Goal: Find specific page/section: Find specific page/section

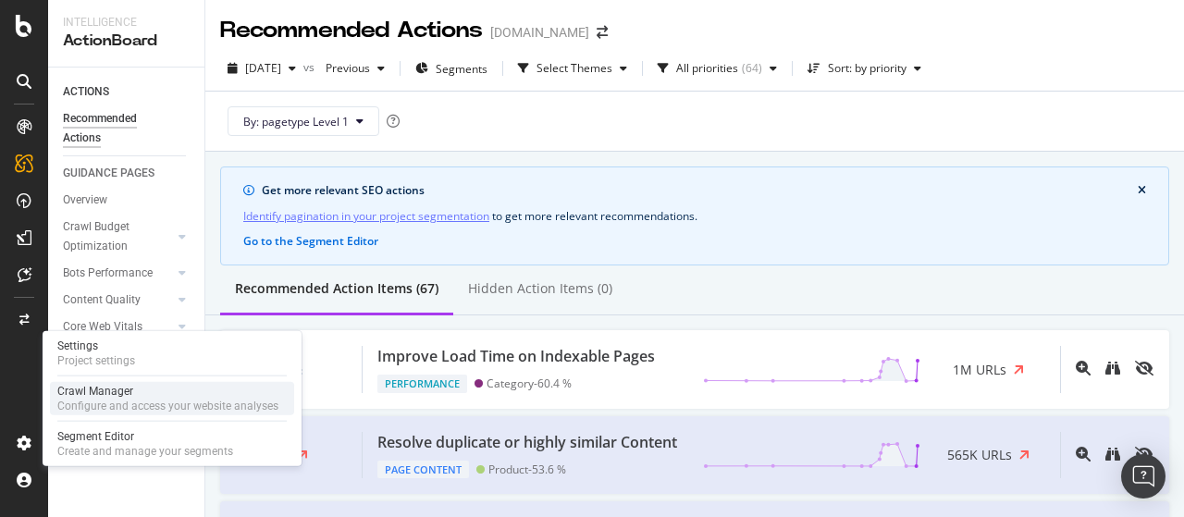
click at [107, 400] on div "Configure and access your website analyses" at bounding box center [167, 406] width 221 height 15
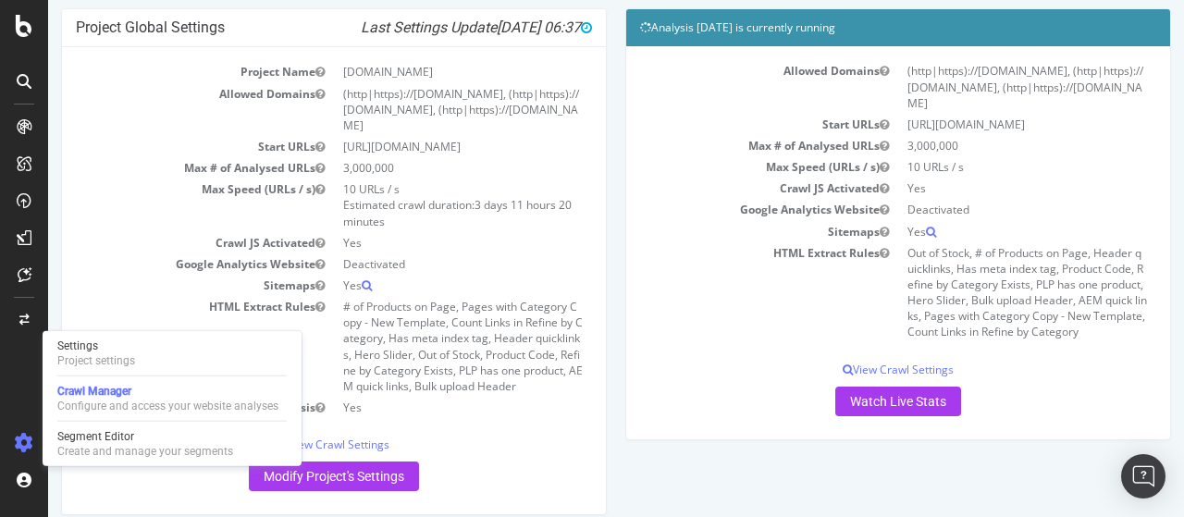
scroll to position [158, 0]
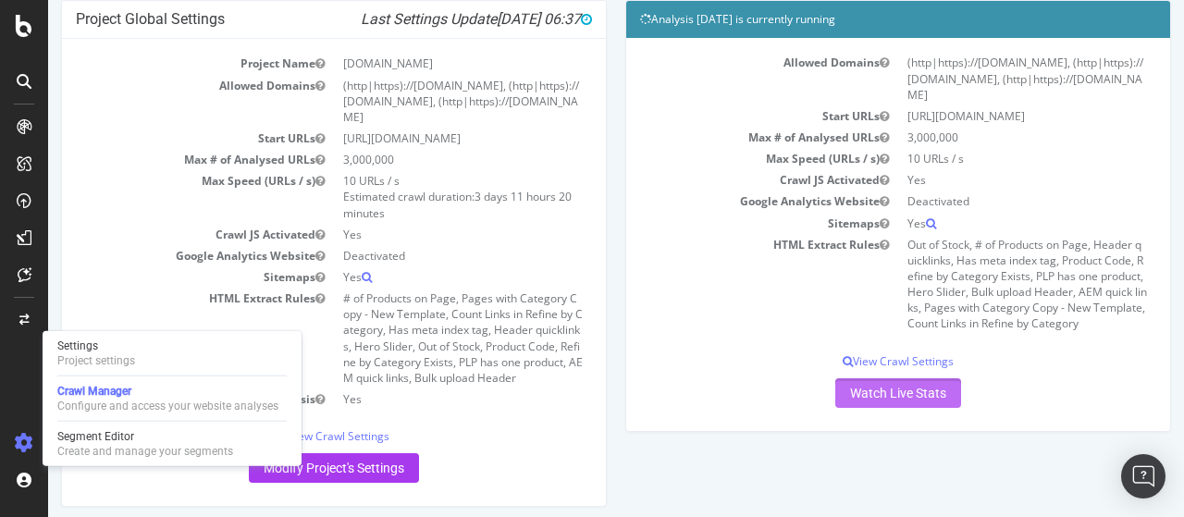
click at [934, 395] on link "Watch Live Stats" at bounding box center [898, 393] width 126 height 30
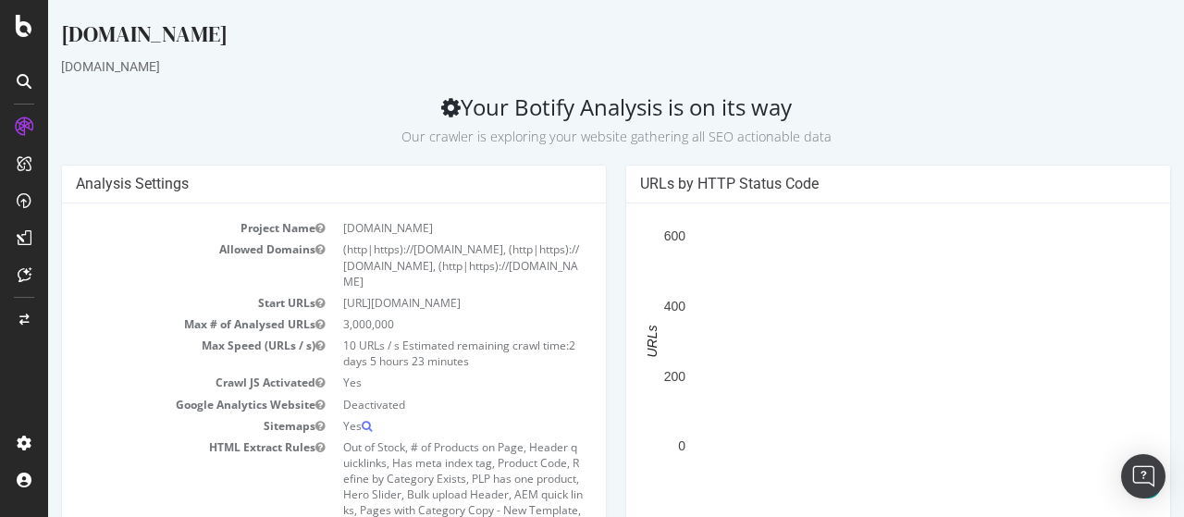
scroll to position [351, 0]
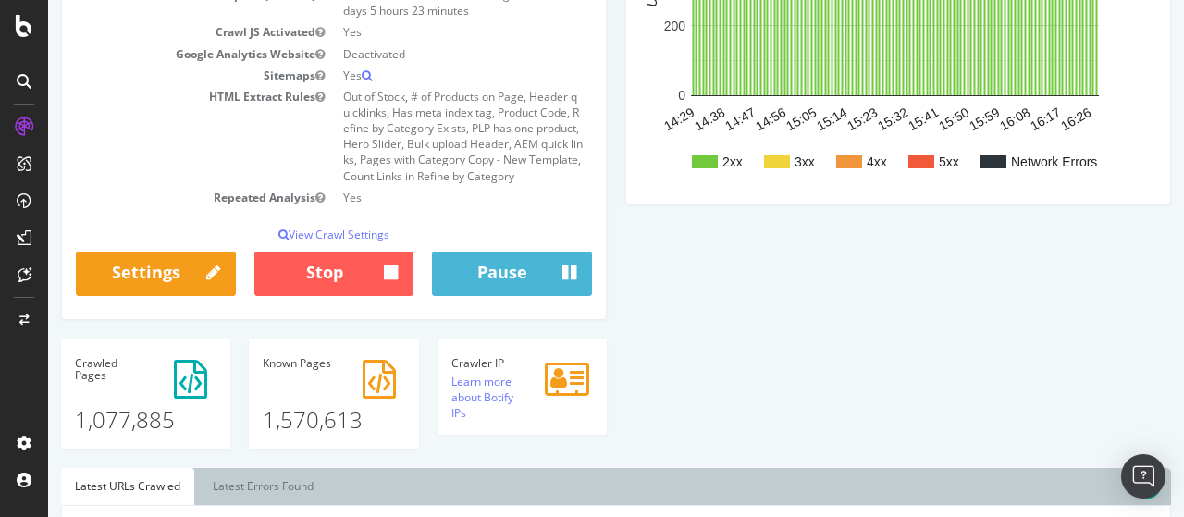
click at [586, 236] on div "Project Name [DOMAIN_NAME] Allowed Domains (http|https)://[DOMAIN_NAME], (http|…" at bounding box center [334, 85] width 544 height 465
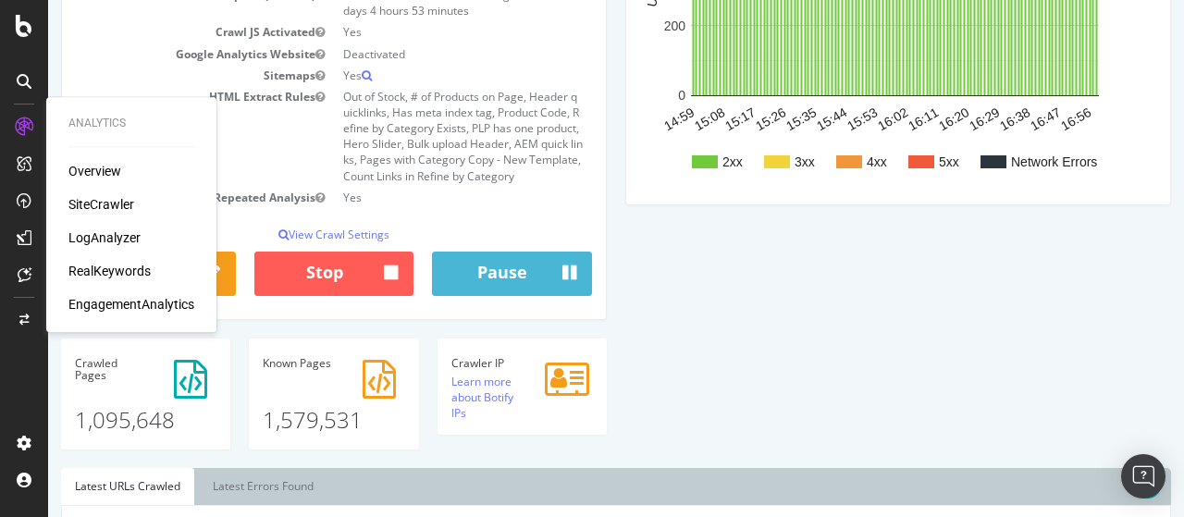
click at [105, 205] on div "SiteCrawler" at bounding box center [101, 204] width 66 height 19
